Goal: Task Accomplishment & Management: Check status

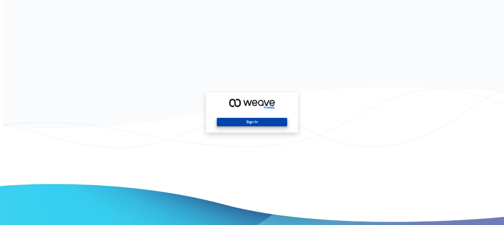
click at [253, 122] on button "Sign In" at bounding box center [252, 122] width 70 height 8
